Goal: Check status

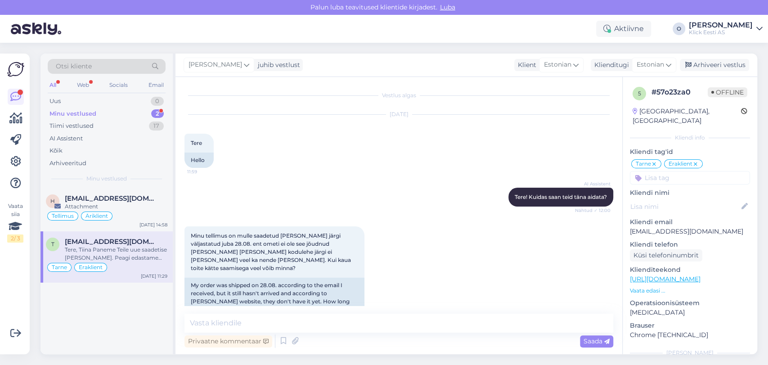
scroll to position [544, 0]
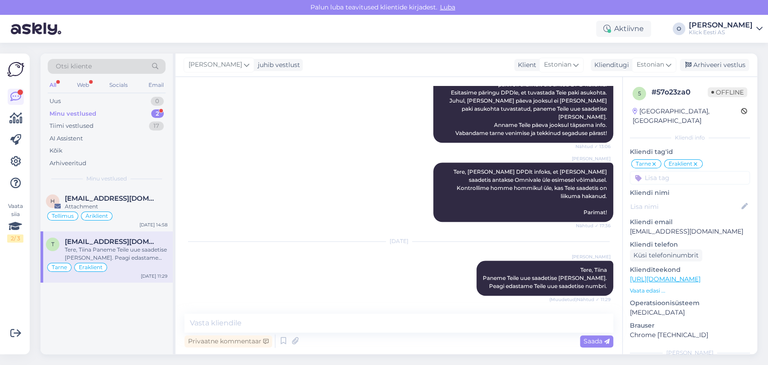
click at [112, 110] on div "Minu vestlused 2" at bounding box center [107, 114] width 118 height 13
click at [94, 193] on div "h [EMAIL_ADDRESS][DOMAIN_NAME] Attachment Tellimus Äriklient [DATE] 14:58" at bounding box center [107, 209] width 132 height 43
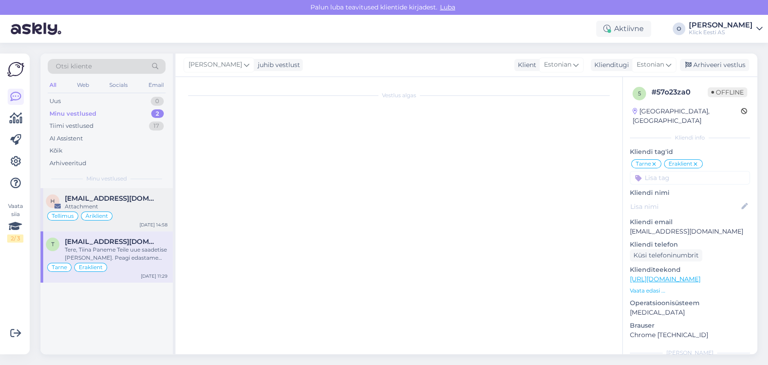
scroll to position [0, 0]
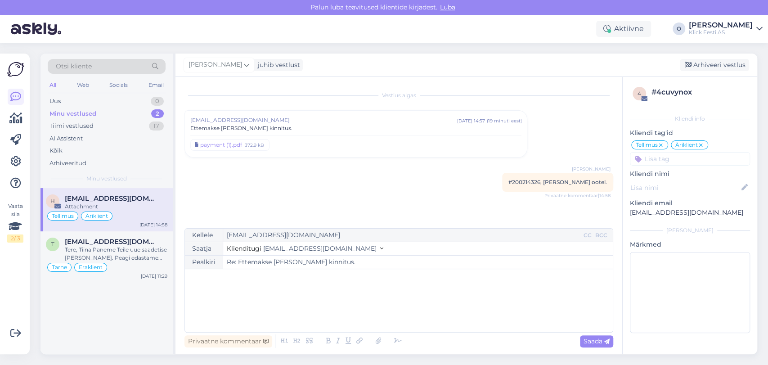
click at [200, 123] on span "[EMAIL_ADDRESS][DOMAIN_NAME]" at bounding box center [323, 120] width 266 height 8
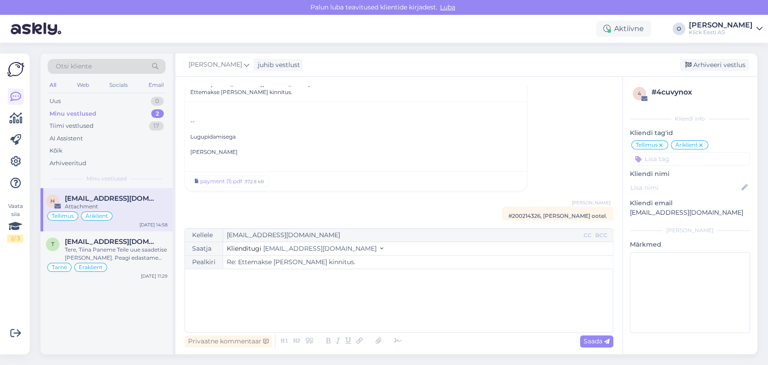
scroll to position [59, 0]
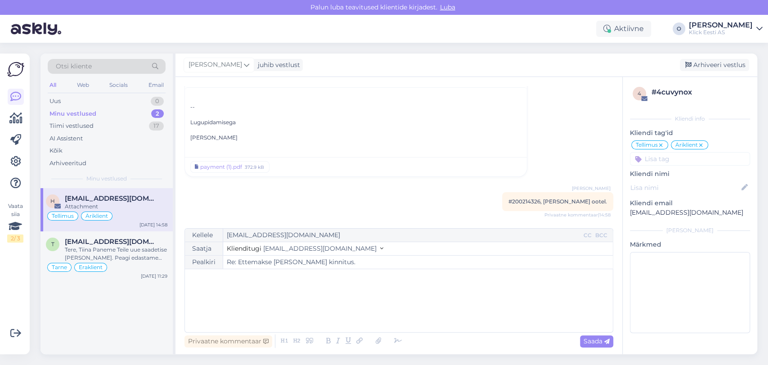
click at [520, 201] on span "#200214326, [PERSON_NAME] ootel." at bounding box center [558, 201] width 99 height 7
copy span "200214326"
click at [110, 249] on div "Tere, Tiina Paneme Teile uue saadetise [PERSON_NAME]. Peagi edastame Teile uue …" at bounding box center [116, 254] width 103 height 16
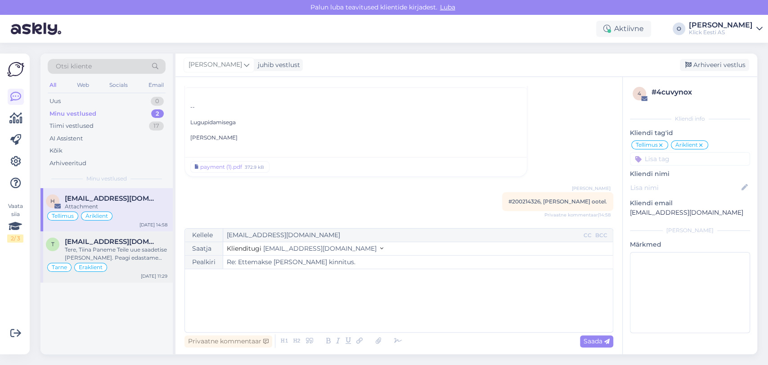
scroll to position [544, 0]
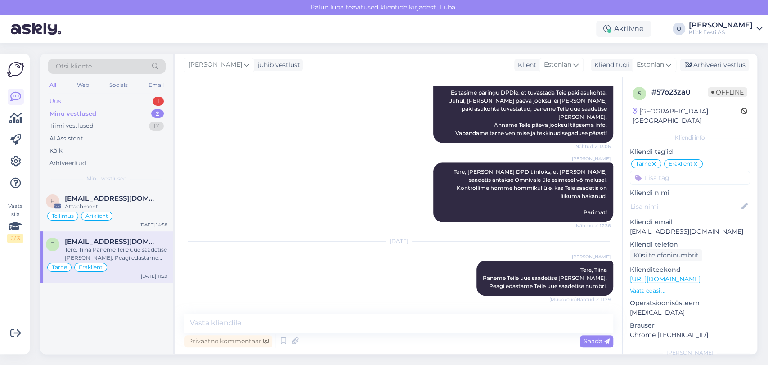
click at [121, 97] on div "Uus 1" at bounding box center [107, 101] width 118 height 13
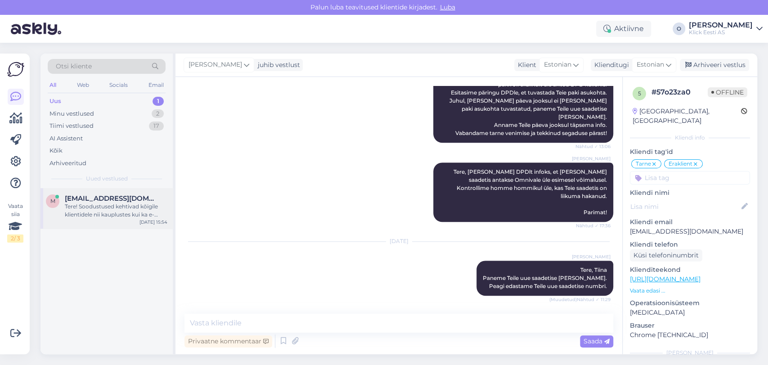
click at [104, 204] on div "Tere! Soodustused kehtivad kõigile klientidele nii kauplustes kui ka e-poes. Ai…" at bounding box center [116, 211] width 103 height 16
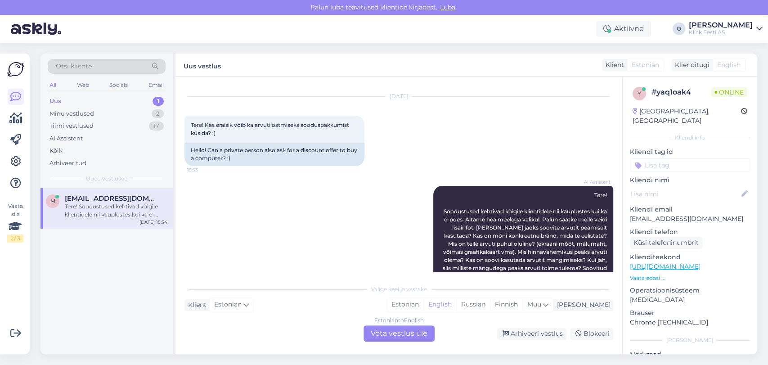
scroll to position [17, 0]
